Goal: Task Accomplishment & Management: Use online tool/utility

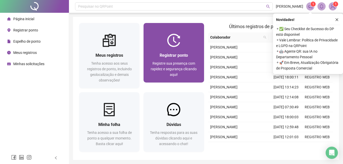
click at [174, 40] on img at bounding box center [173, 40] width 13 height 13
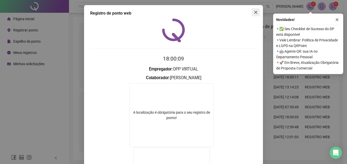
click at [255, 11] on icon "close" at bounding box center [255, 12] width 4 height 4
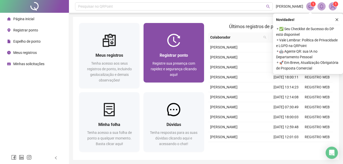
click at [182, 41] on div at bounding box center [173, 40] width 60 height 13
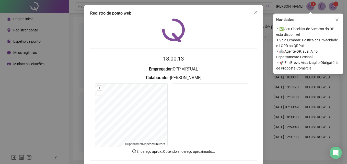
scroll to position [24, 0]
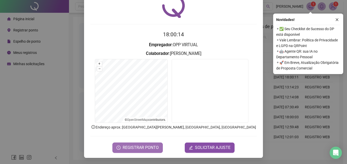
click at [133, 146] on span "REGISTRAR PONTO" at bounding box center [141, 147] width 36 height 6
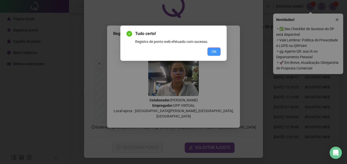
click at [208, 53] on button "OK" at bounding box center [213, 51] width 13 height 8
